Goal: Transaction & Acquisition: Purchase product/service

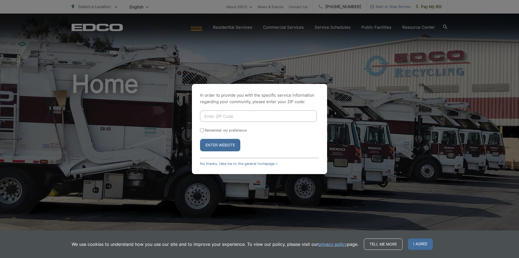
click at [205, 120] on input "Enter ZIP Code" at bounding box center [258, 115] width 117 height 11
type input "92084"
click at [202, 129] on input "Remember my preference" at bounding box center [202, 130] width 4 height 4
checkbox input "true"
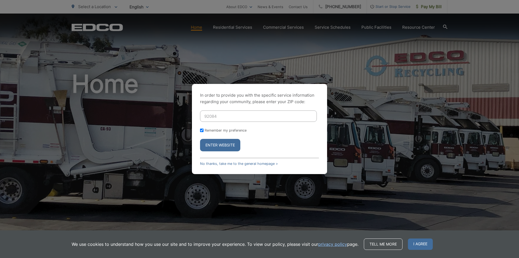
click at [214, 138] on form "92084 Remember my preference Enter Website" at bounding box center [259, 130] width 119 height 41
click at [216, 142] on button "Enter Website" at bounding box center [220, 145] width 40 height 12
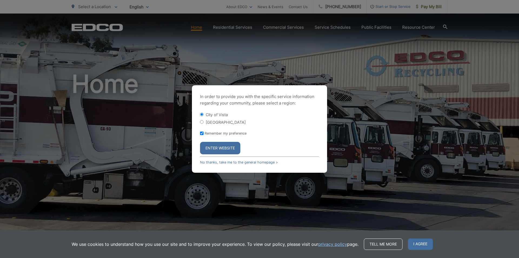
click at [226, 147] on button "Enter Website" at bounding box center [220, 148] width 40 height 12
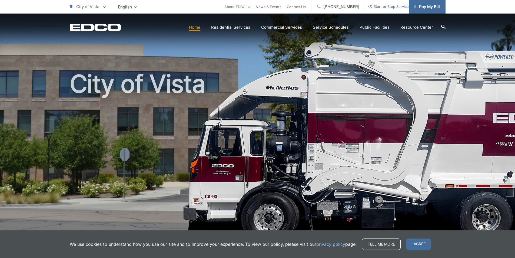
click at [425, 8] on span "Pay My Bill" at bounding box center [427, 7] width 26 height 6
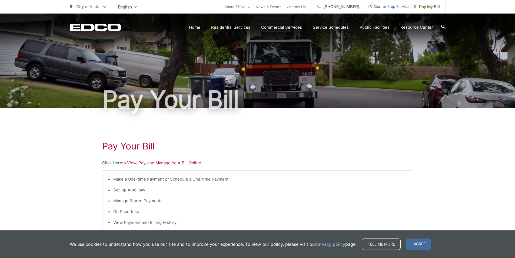
click at [116, 162] on link "Click Here" at bounding box center [112, 163] width 20 height 6
